Goal: Task Accomplishment & Management: Complete application form

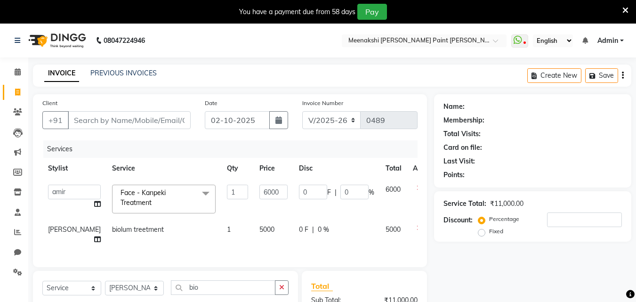
select select "8161"
select select "service"
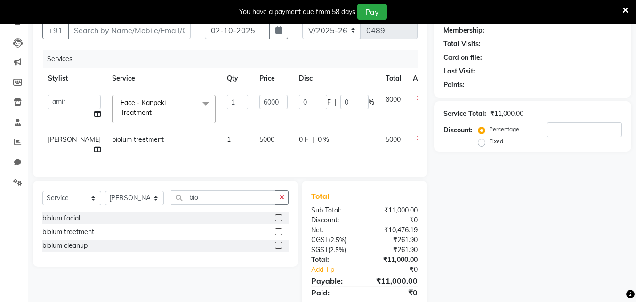
scroll to position [94, 0]
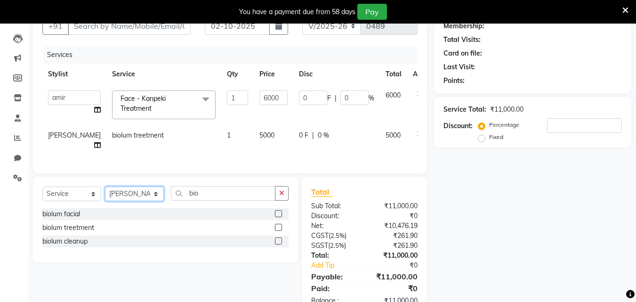
click at [143, 199] on select "Select Stylist [PERSON_NAME] counter [PERSON_NAME] [PERSON_NAME] [MEDICAL_DATA]…" at bounding box center [134, 193] width 59 height 15
select select "77146"
click at [105, 193] on select "Select Stylist [PERSON_NAME] counter [PERSON_NAME] [PERSON_NAME] [MEDICAL_DATA]…" at bounding box center [134, 193] width 59 height 15
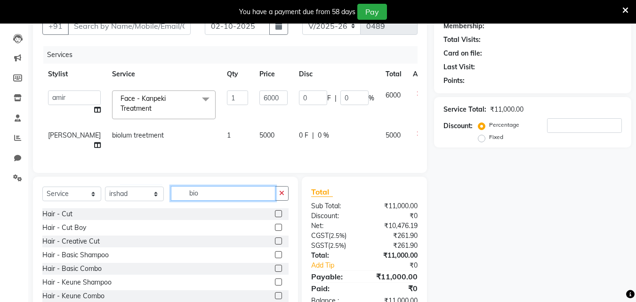
drag, startPoint x: 218, startPoint y: 193, endPoint x: 228, endPoint y: 206, distance: 15.4
click at [218, 196] on input "bio" at bounding box center [223, 193] width 104 height 15
drag, startPoint x: 285, startPoint y: 201, endPoint x: 239, endPoint y: 193, distance: 46.7
click at [284, 200] on button "button" at bounding box center [282, 193] width 14 height 15
click at [239, 193] on input "text" at bounding box center [230, 193] width 118 height 15
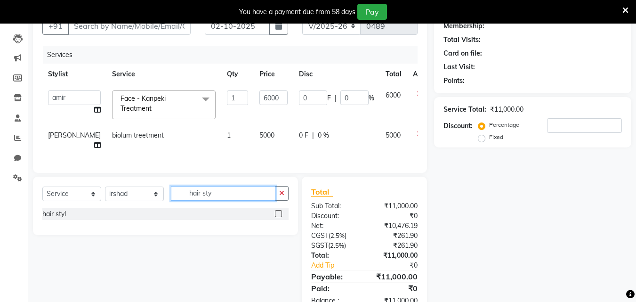
type input "hair sty"
click at [279, 217] on label at bounding box center [278, 213] width 7 height 7
click at [279, 217] on input "checkbox" at bounding box center [278, 214] width 6 height 6
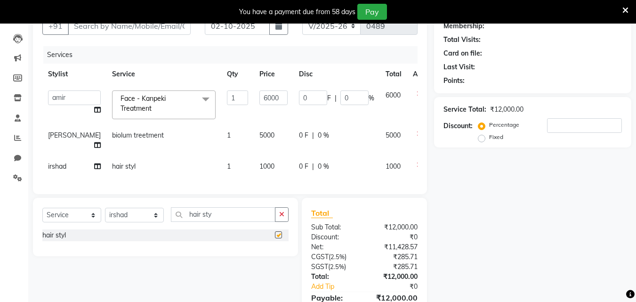
checkbox input "false"
click at [221, 167] on td "1" at bounding box center [237, 166] width 32 height 21
select select "77146"
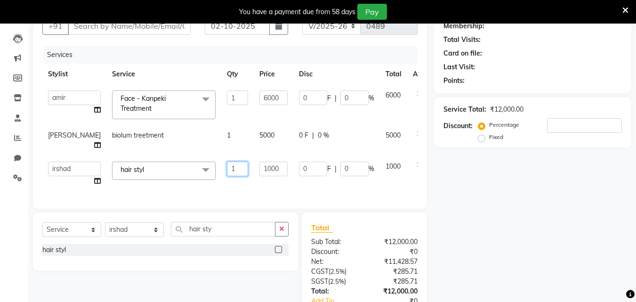
click at [227, 167] on input "1" at bounding box center [237, 168] width 21 height 15
type input "2"
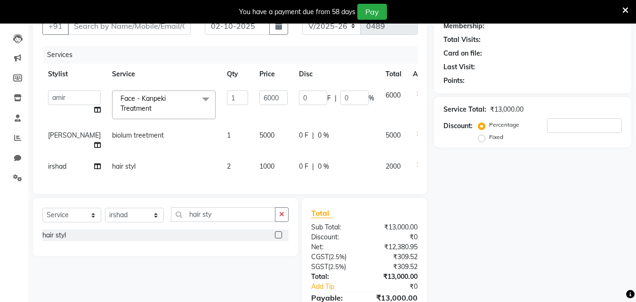
click at [259, 168] on span "1000" at bounding box center [266, 166] width 15 height 8
select select "77146"
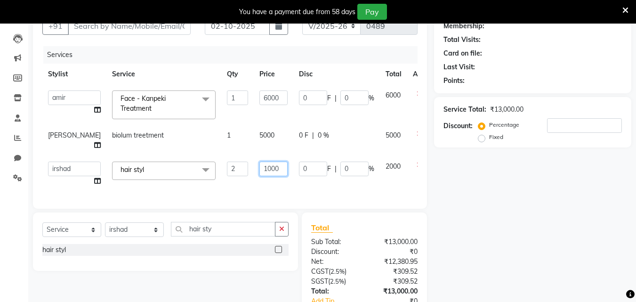
click at [259, 167] on input "1000" at bounding box center [273, 168] width 28 height 15
type input "150"
click at [254, 182] on td "150" at bounding box center [274, 174] width 40 height 36
select select "77146"
click at [157, 237] on select "Select Stylist [PERSON_NAME] counter [PERSON_NAME] [PERSON_NAME] [MEDICAL_DATA]…" at bounding box center [134, 229] width 59 height 15
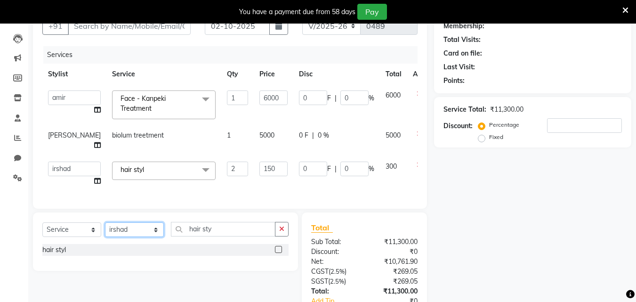
select select "86386"
click at [105, 229] on select "Select Stylist [PERSON_NAME] counter [PERSON_NAME] [PERSON_NAME] [MEDICAL_DATA]…" at bounding box center [134, 229] width 59 height 15
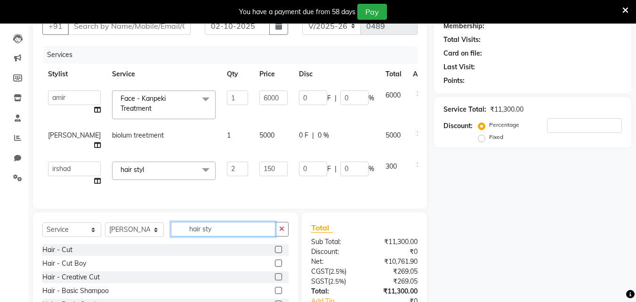
click at [223, 236] on input "hair sty" at bounding box center [223, 229] width 104 height 15
click at [259, 236] on input "hair sty" at bounding box center [223, 229] width 104 height 15
drag, startPoint x: 286, startPoint y: 241, endPoint x: 264, endPoint y: 236, distance: 22.1
click at [286, 236] on button "button" at bounding box center [282, 229] width 14 height 15
click at [256, 234] on input "text" at bounding box center [230, 229] width 118 height 15
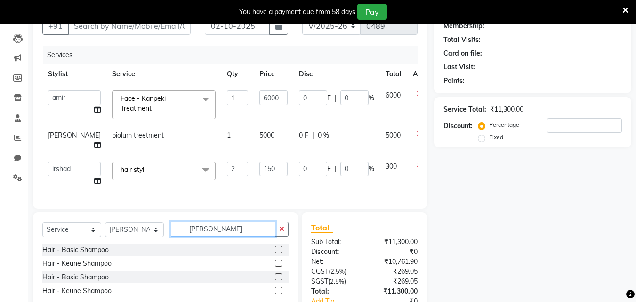
type input "[PERSON_NAME]"
click at [279, 253] on label at bounding box center [278, 249] width 7 height 7
click at [279, 253] on input "checkbox" at bounding box center [278, 250] width 6 height 6
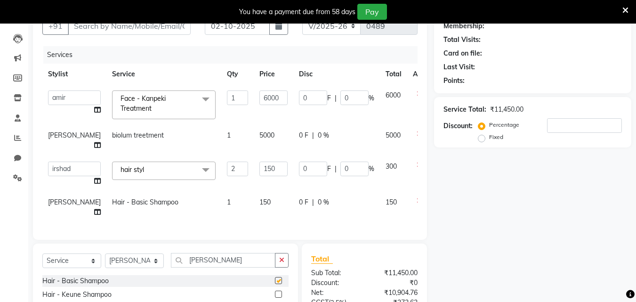
checkbox input "false"
click at [136, 267] on select "Select Stylist [PERSON_NAME] counter [PERSON_NAME] [PERSON_NAME] [MEDICAL_DATA]…" at bounding box center [134, 260] width 59 height 15
select select "77148"
click at [105, 260] on select "Select Stylist [PERSON_NAME] counter [PERSON_NAME] [PERSON_NAME] [MEDICAL_DATA]…" at bounding box center [134, 260] width 59 height 15
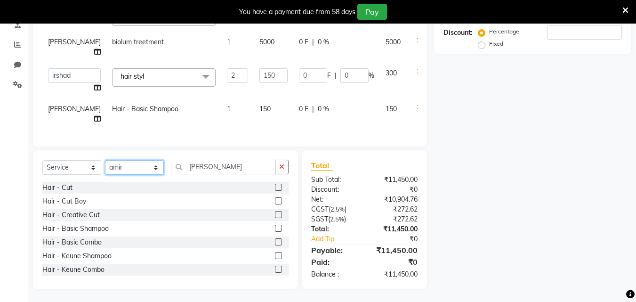
scroll to position [188, 0]
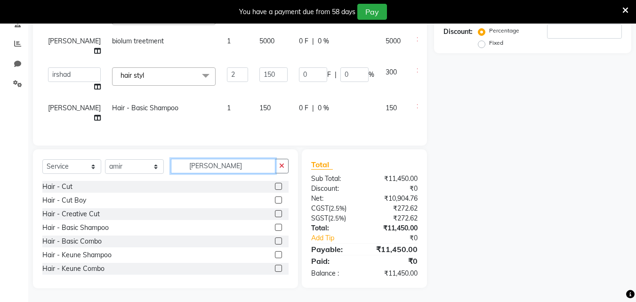
drag, startPoint x: 241, startPoint y: 171, endPoint x: 268, endPoint y: 176, distance: 27.3
click at [248, 173] on input "[PERSON_NAME]" at bounding box center [223, 166] width 104 height 15
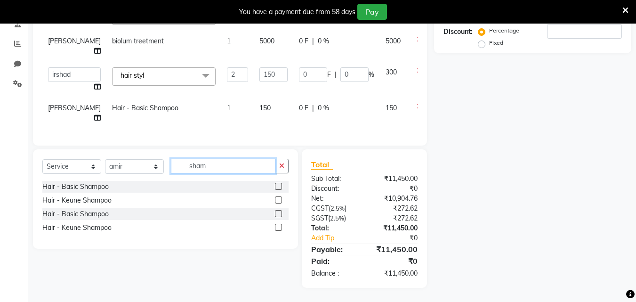
type input "[PERSON_NAME]"
click at [280, 190] on label at bounding box center [278, 186] width 7 height 7
click at [280, 190] on input "checkbox" at bounding box center [278, 186] width 6 height 6
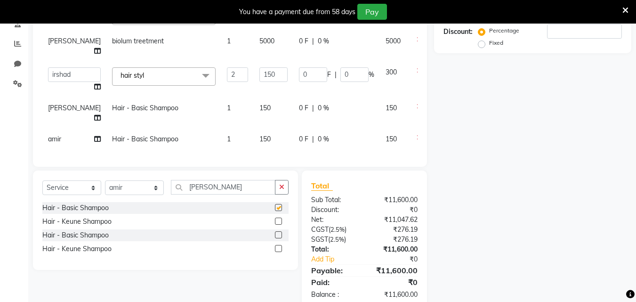
checkbox input "false"
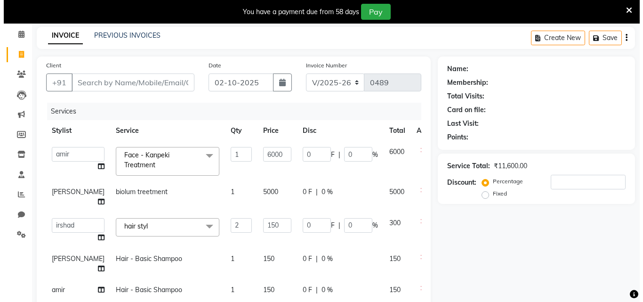
scroll to position [0, 0]
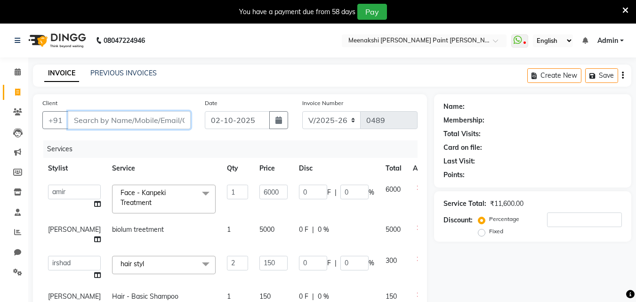
click at [151, 121] on input "Client" at bounding box center [129, 120] width 123 height 18
type input "8"
type input "0"
type input "8529706541"
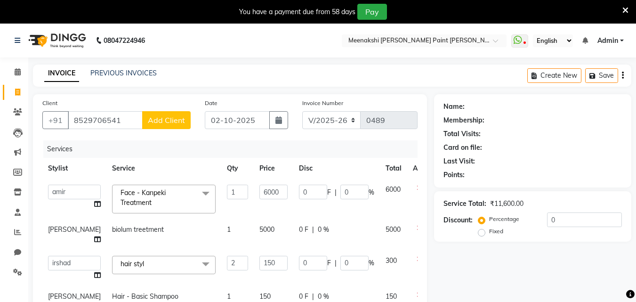
click at [155, 124] on span "Add Client" at bounding box center [166, 119] width 37 height 9
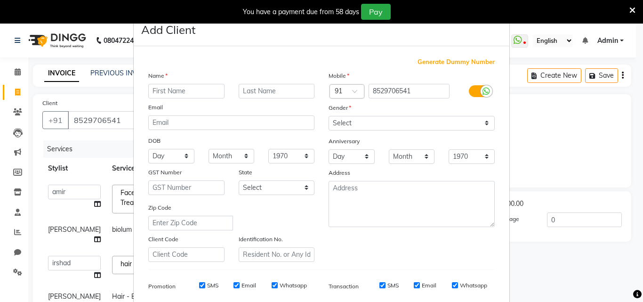
click at [188, 88] on input "text" at bounding box center [186, 91] width 76 height 15
type input "barun"
drag, startPoint x: 334, startPoint y: 118, endPoint x: 337, endPoint y: 127, distance: 9.8
click at [335, 120] on select "Select [DEMOGRAPHIC_DATA] [DEMOGRAPHIC_DATA] Other Prefer Not To Say" at bounding box center [411, 123] width 166 height 15
select select "[DEMOGRAPHIC_DATA]"
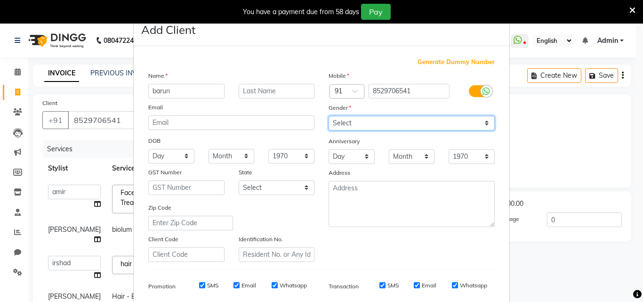
click at [328, 116] on select "Select [DEMOGRAPHIC_DATA] [DEMOGRAPHIC_DATA] Other Prefer Not To Say" at bounding box center [411, 123] width 166 height 15
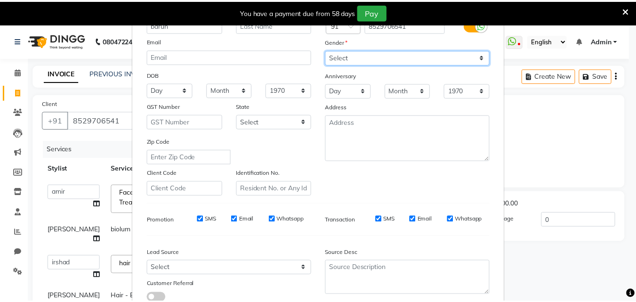
scroll to position [133, 0]
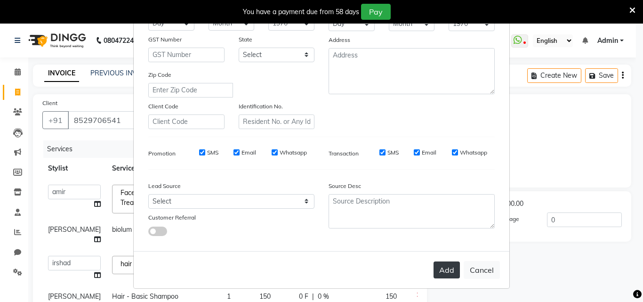
click at [451, 264] on button "Add" at bounding box center [446, 269] width 26 height 17
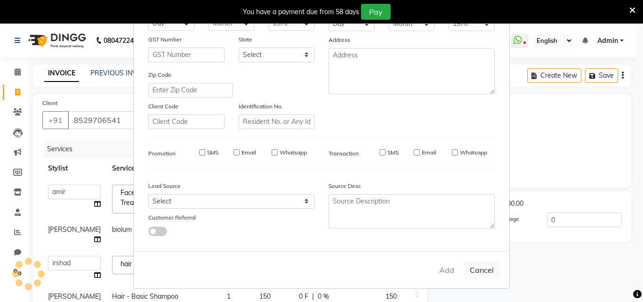
select select
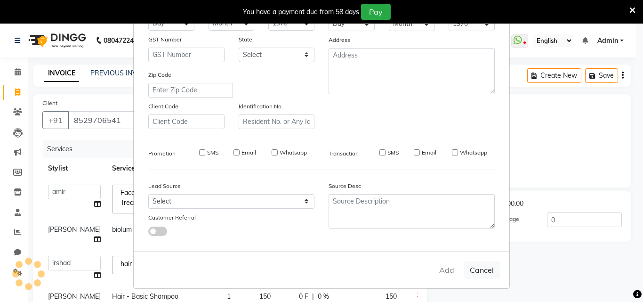
select select
checkbox input "false"
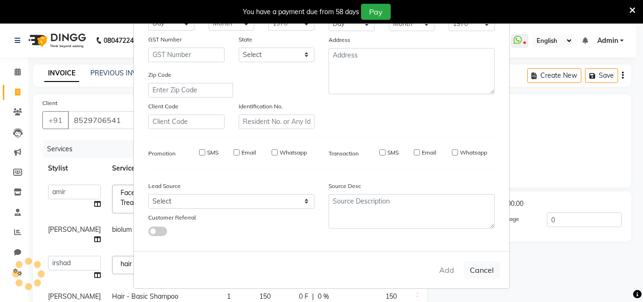
checkbox input "false"
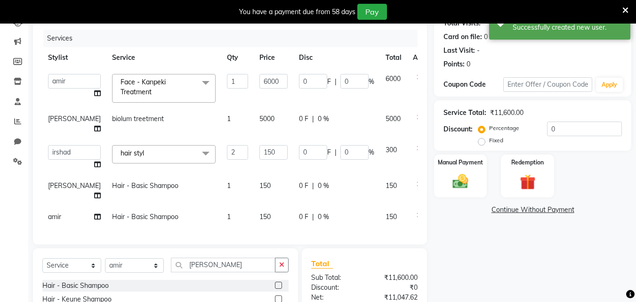
scroll to position [94, 0]
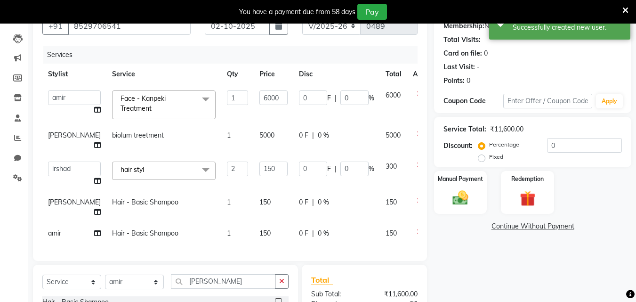
click at [299, 201] on div "0 F | 0 %" at bounding box center [336, 202] width 75 height 10
select select "86386"
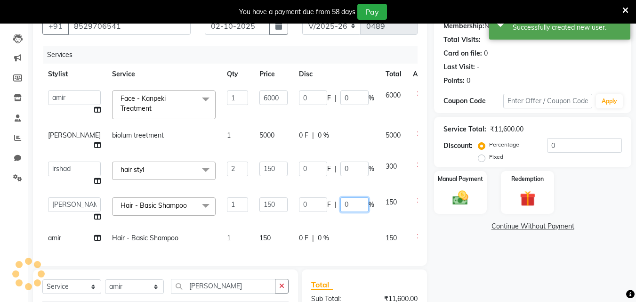
click at [340, 203] on input "0" at bounding box center [354, 204] width 28 height 15
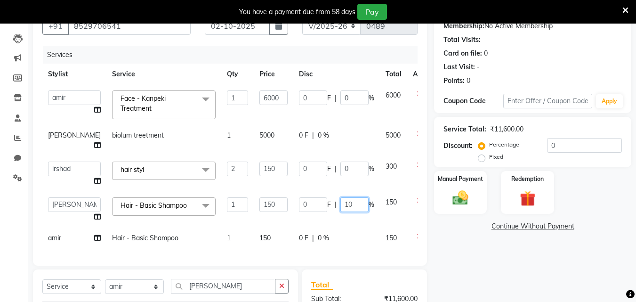
type input "100"
click at [319, 221] on td "0 F | 100 %" at bounding box center [336, 209] width 87 height 36
select select "86386"
click at [318, 233] on span "0 %" at bounding box center [323, 238] width 11 height 10
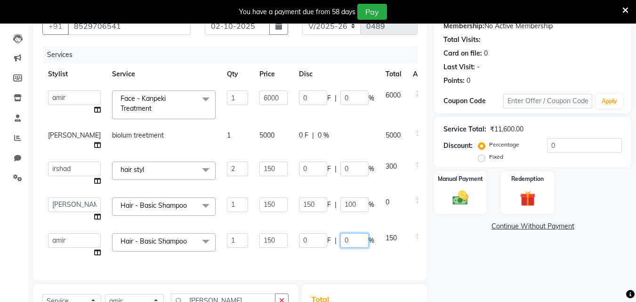
click at [340, 236] on input "0" at bounding box center [354, 240] width 28 height 15
type input "100"
click at [314, 217] on td "150 F | 100 %" at bounding box center [336, 209] width 87 height 36
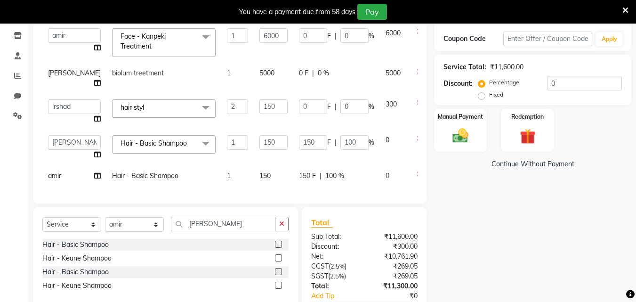
scroll to position [127, 0]
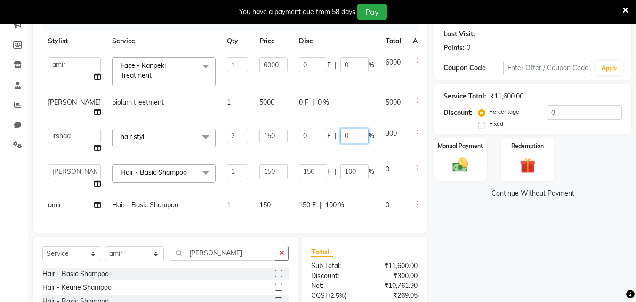
click at [340, 135] on input "0" at bounding box center [354, 135] width 28 height 15
type input "100"
click at [324, 150] on td "0 F | 100 %" at bounding box center [336, 141] width 87 height 36
select select "77146"
click at [449, 167] on img at bounding box center [460, 164] width 26 height 19
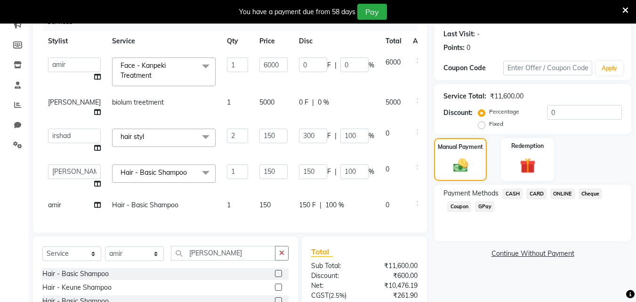
click at [492, 205] on span "GPay" at bounding box center [484, 206] width 19 height 11
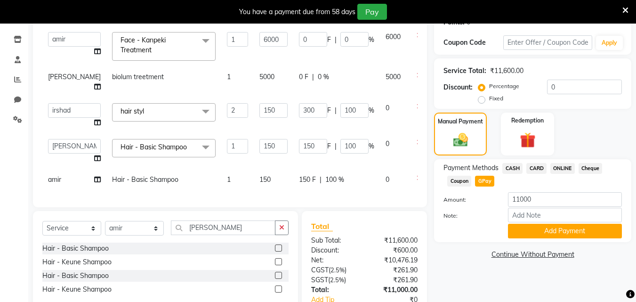
scroll to position [174, 0]
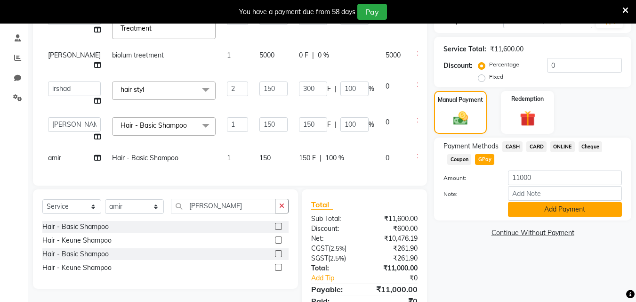
click at [525, 212] on button "Add Payment" at bounding box center [565, 209] width 114 height 15
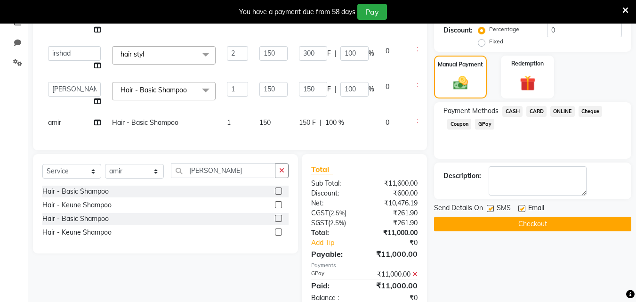
scroll to position [241, 0]
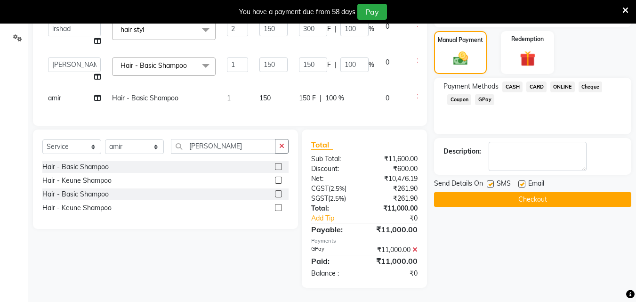
click at [500, 192] on button "Checkout" at bounding box center [532, 199] width 197 height 15
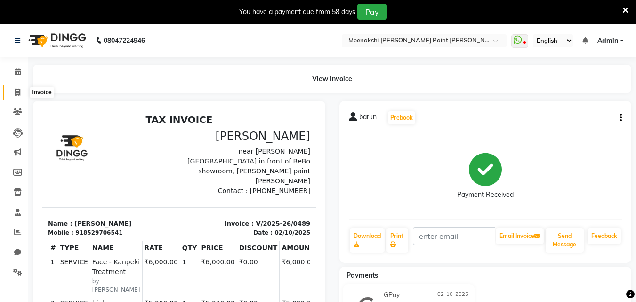
click at [16, 94] on icon at bounding box center [17, 91] width 5 height 7
select select "service"
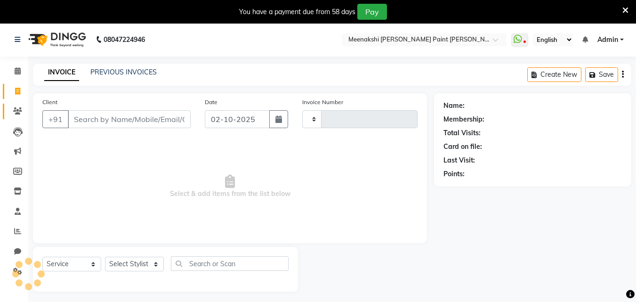
type input "0490"
select select "8161"
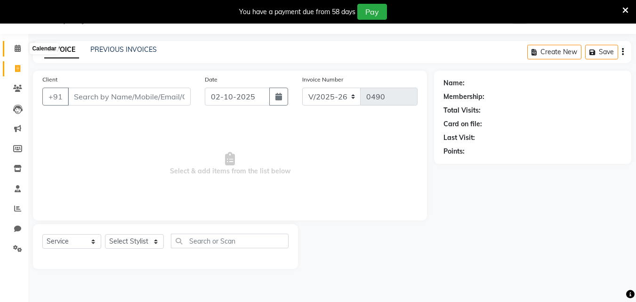
click at [24, 51] on span at bounding box center [17, 48] width 16 height 11
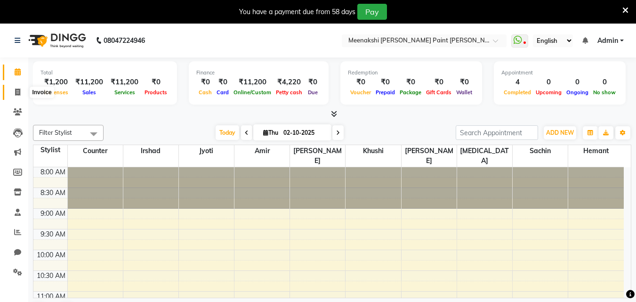
click at [14, 94] on span at bounding box center [17, 92] width 16 height 11
select select "8161"
select select "service"
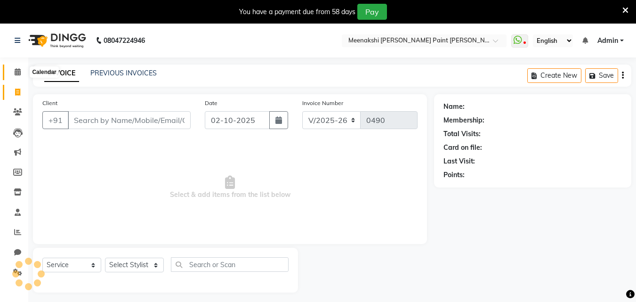
click at [18, 69] on icon at bounding box center [18, 71] width 6 height 7
